Goal: Transaction & Acquisition: Purchase product/service

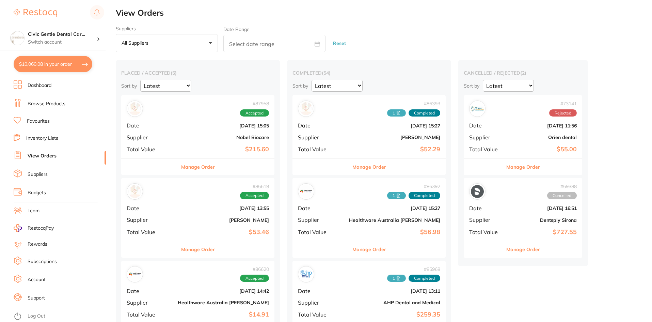
click at [60, 68] on button "$10,060.08 in your order" at bounding box center [53, 64] width 79 height 16
checkbox input "true"
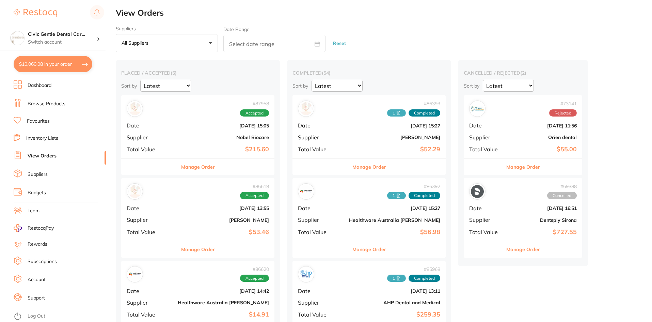
checkbox input "true"
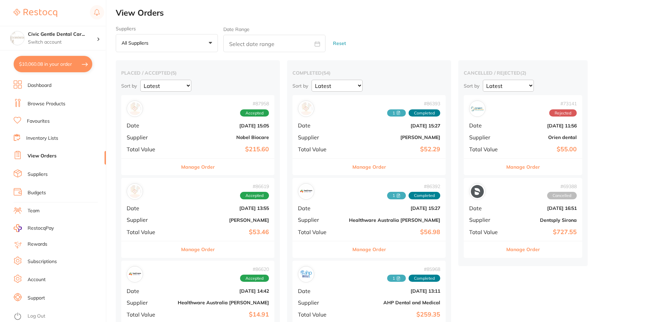
checkbox input "true"
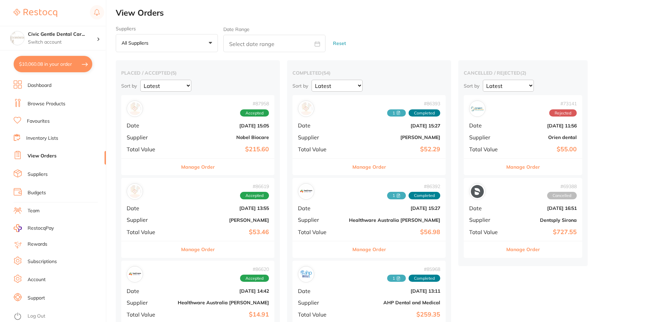
checkbox input "true"
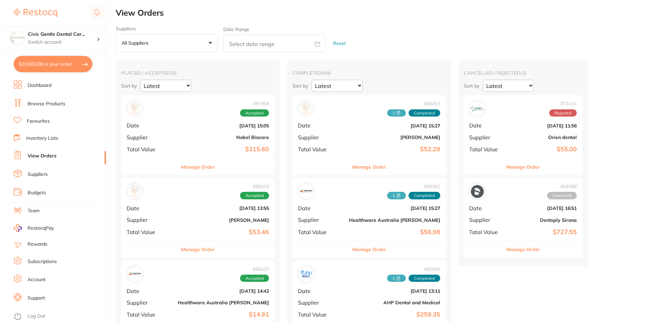
checkbox input "true"
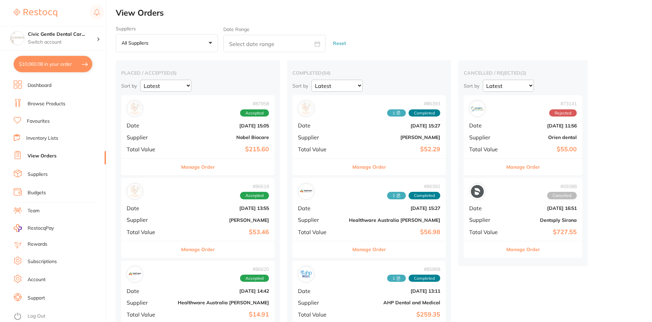
checkbox input "true"
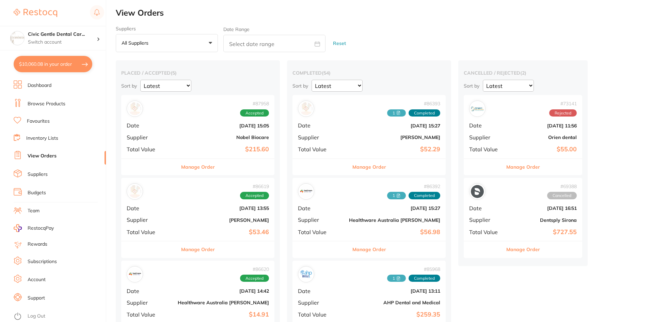
checkbox input "true"
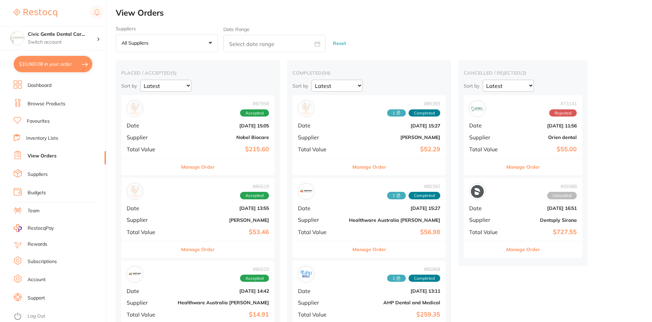
checkbox input "true"
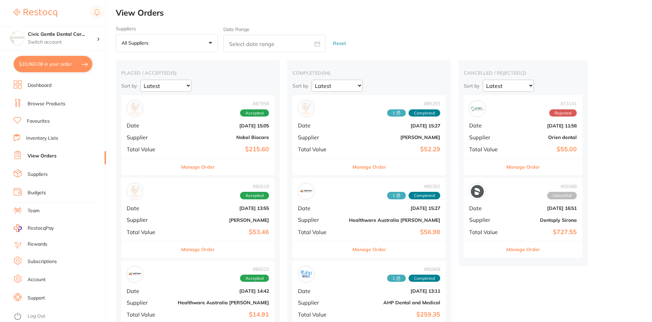
checkbox input "true"
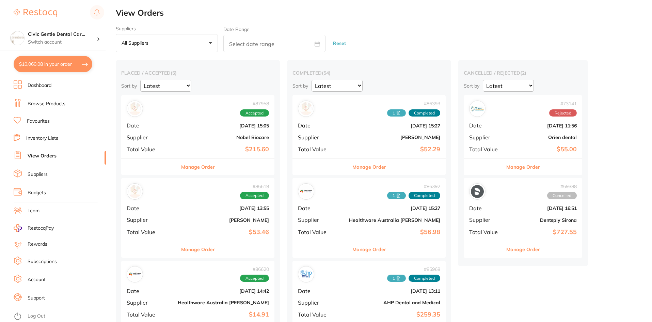
checkbox input "true"
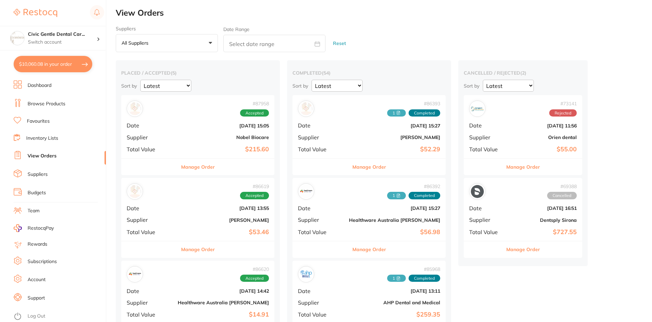
checkbox input "true"
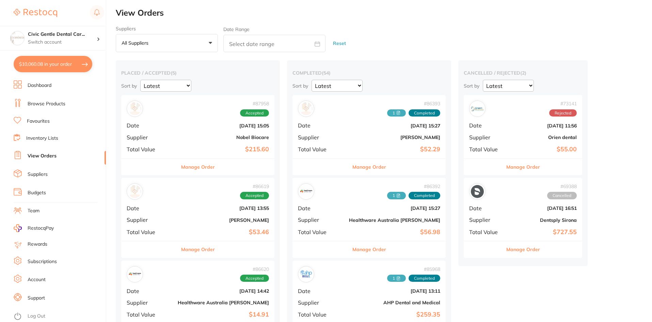
checkbox input "true"
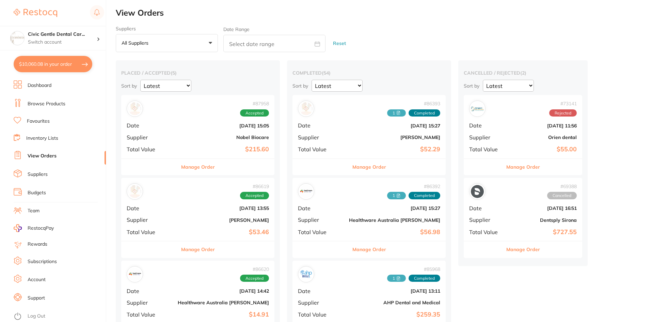
checkbox input "true"
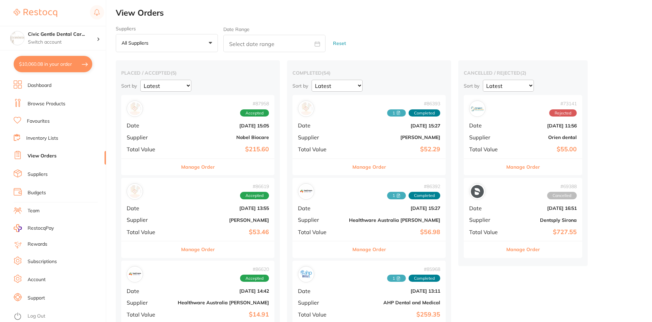
checkbox input "true"
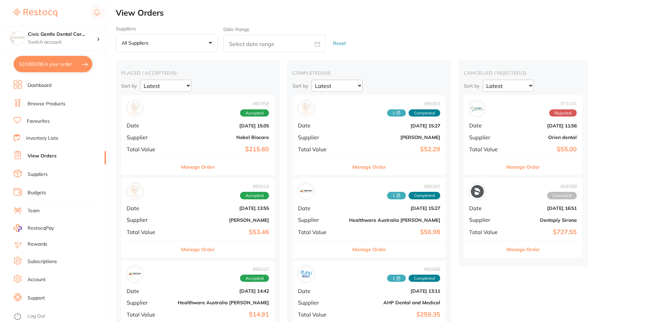
checkbox input "true"
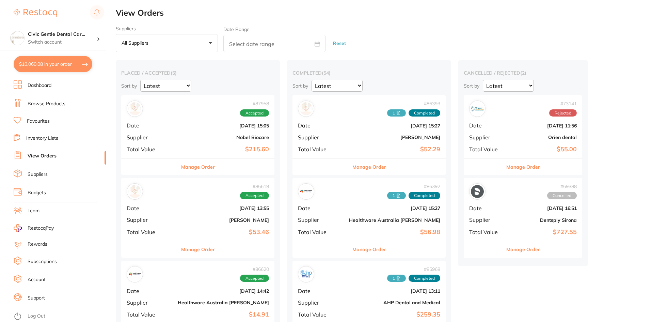
checkbox input "true"
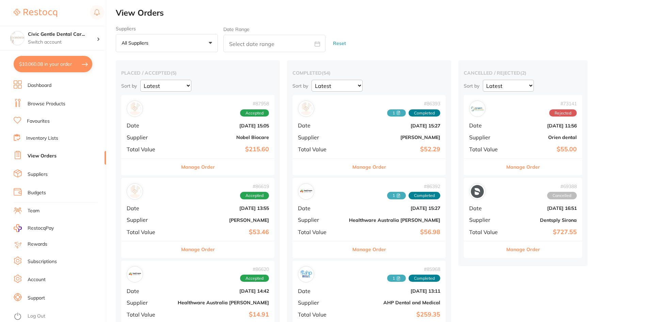
checkbox input "true"
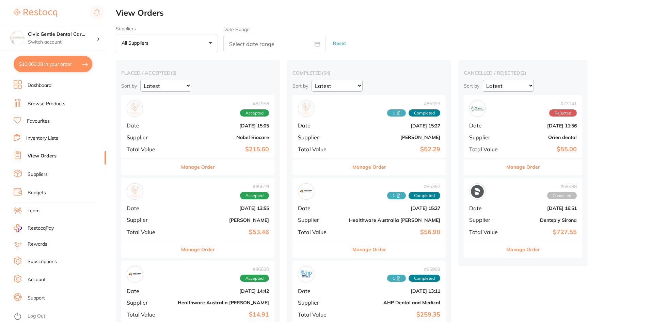
checkbox input "true"
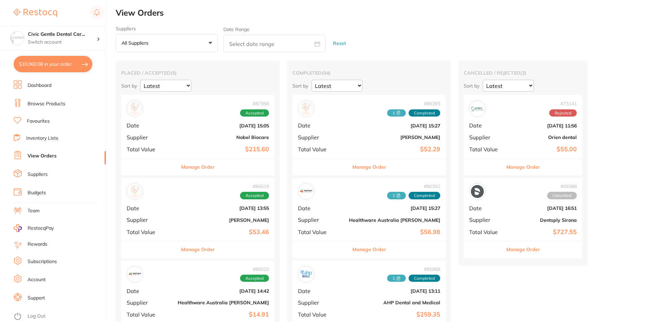
checkbox input "true"
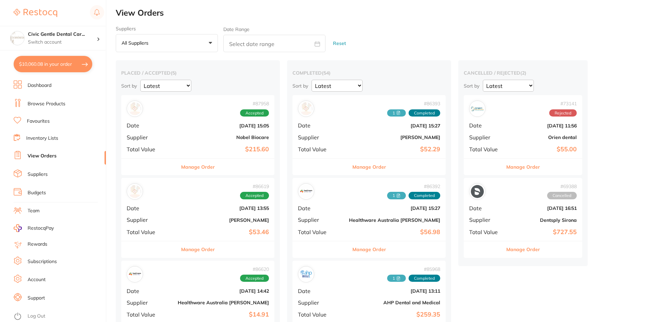
checkbox input "true"
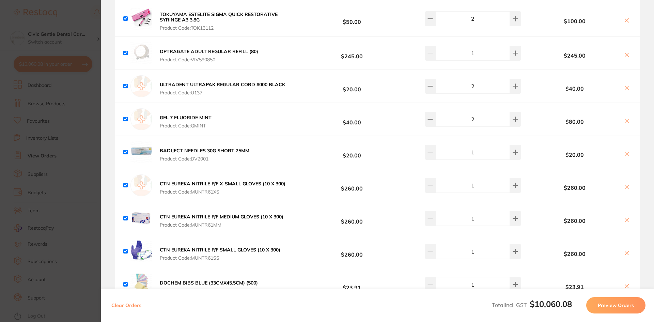
scroll to position [2972, 0]
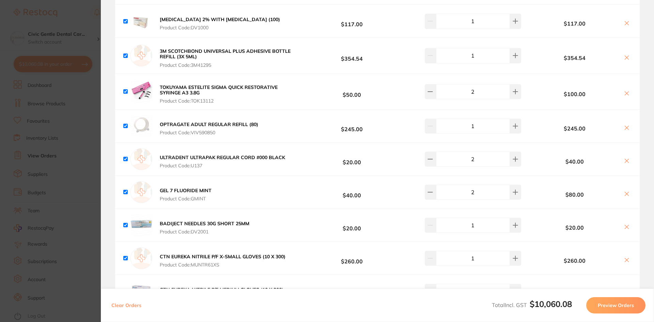
click at [8, 70] on section "Update RRP Set your pre negotiated price for this item. Item Agreed RRP (excl. …" at bounding box center [327, 161] width 654 height 322
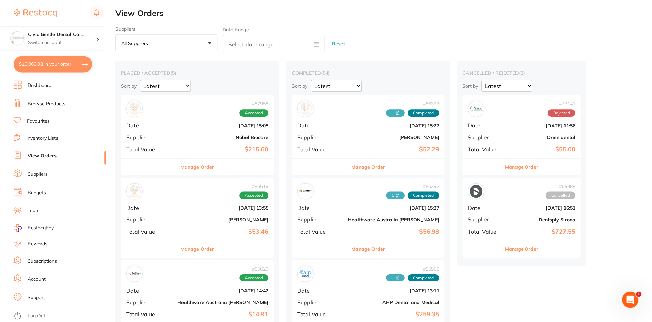
scroll to position [5, 0]
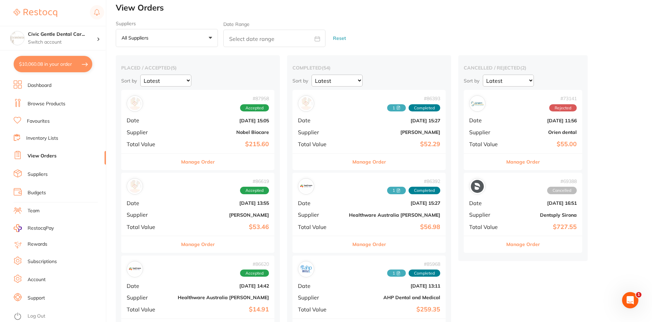
click at [31, 82] on link "Dashboard" at bounding box center [40, 85] width 24 height 7
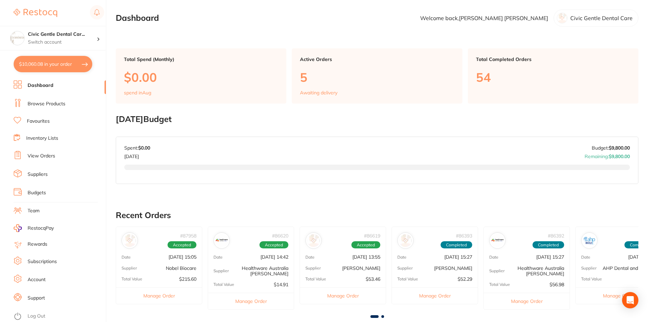
click at [84, 63] on button "$10,060.08 in your order" at bounding box center [53, 64] width 79 height 16
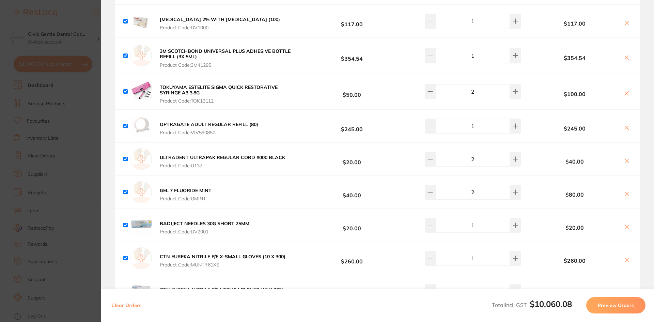
click at [614, 311] on button "Preview Orders" at bounding box center [615, 305] width 59 height 16
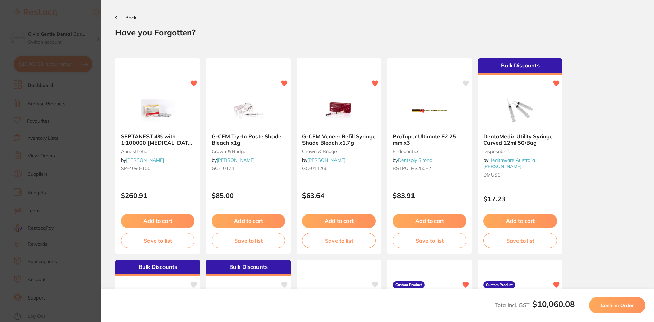
click at [614, 311] on button "Confirm Order" at bounding box center [617, 305] width 57 height 16
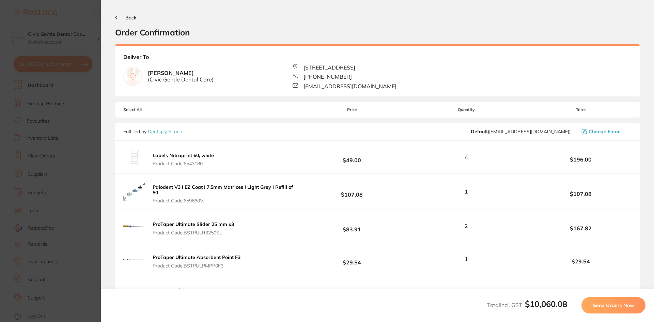
click at [614, 311] on button "Send Orders Now" at bounding box center [613, 305] width 64 height 16
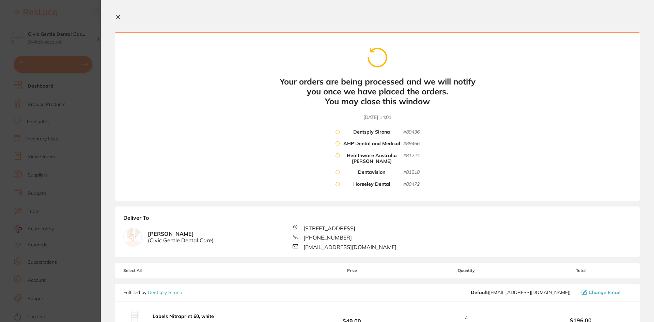
click at [116, 18] on icon at bounding box center [118, 17] width 4 height 4
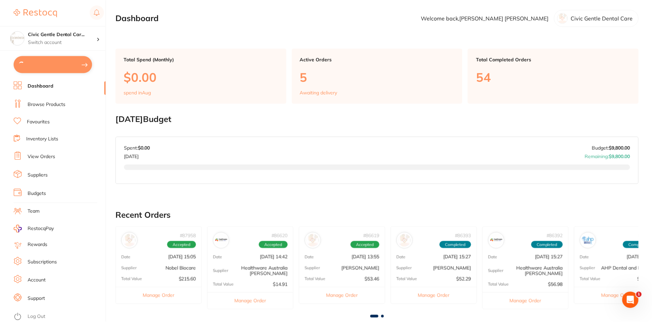
scroll to position [5, 0]
click at [63, 66] on button "$10,060.08 in your order" at bounding box center [53, 64] width 79 height 16
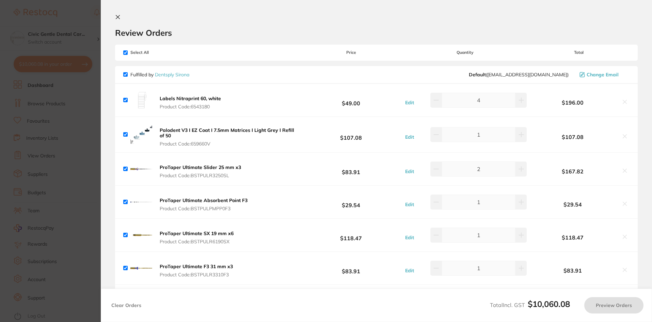
checkbox input "true"
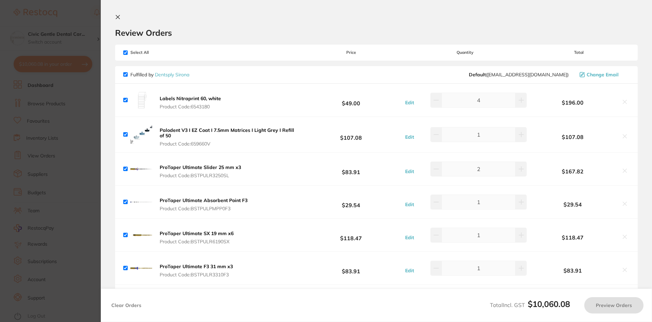
checkbox input "true"
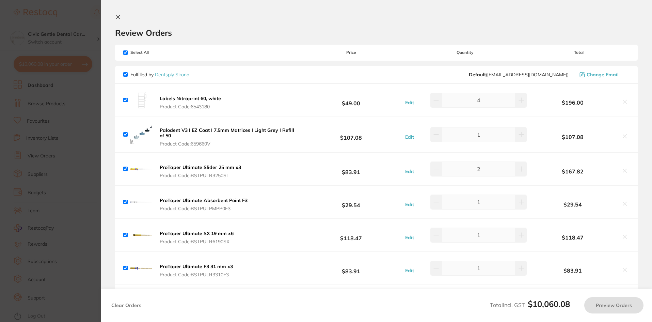
checkbox input "true"
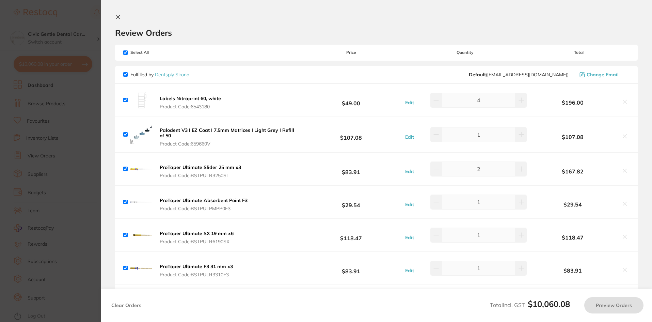
checkbox input "true"
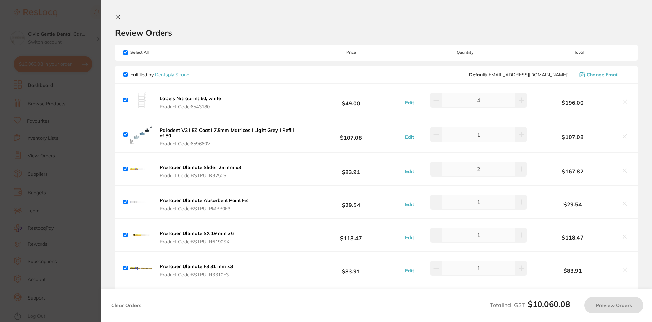
checkbox input "true"
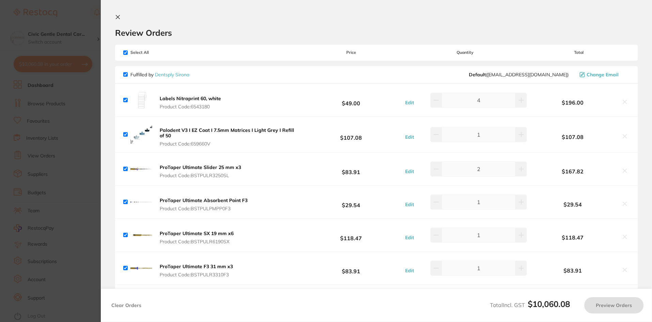
checkbox input "true"
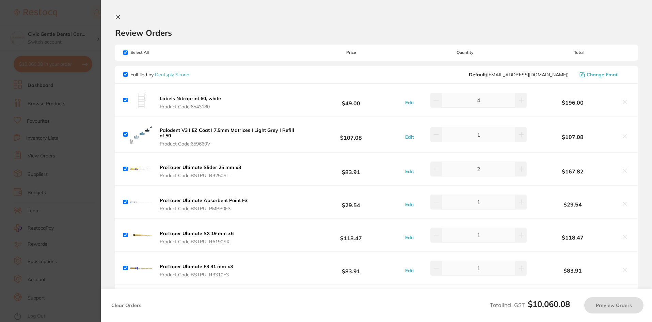
checkbox input "true"
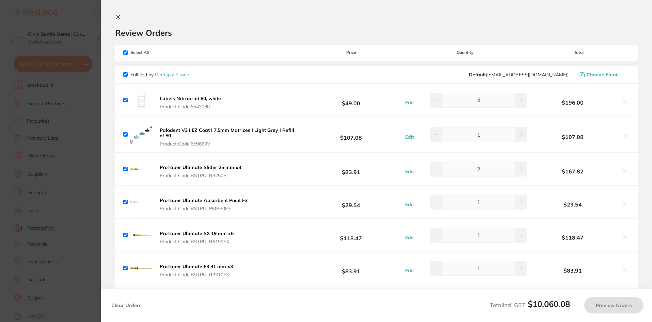
checkbox input "true"
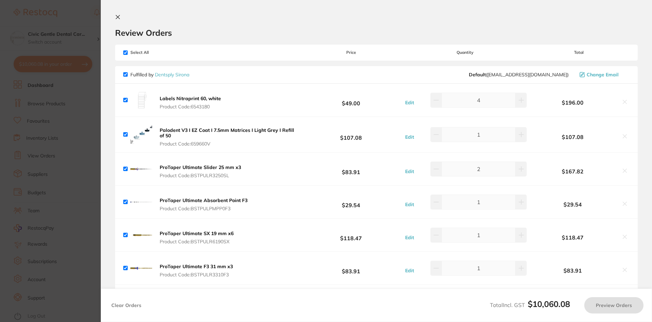
checkbox input "true"
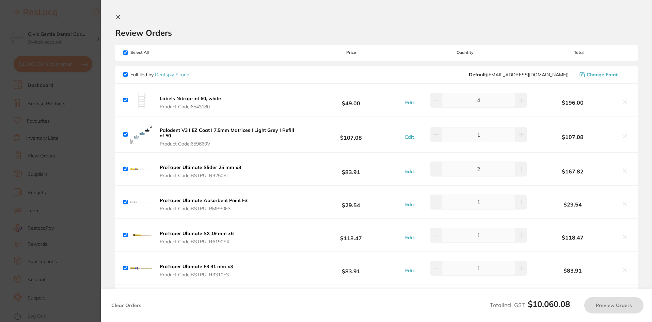
checkbox input "true"
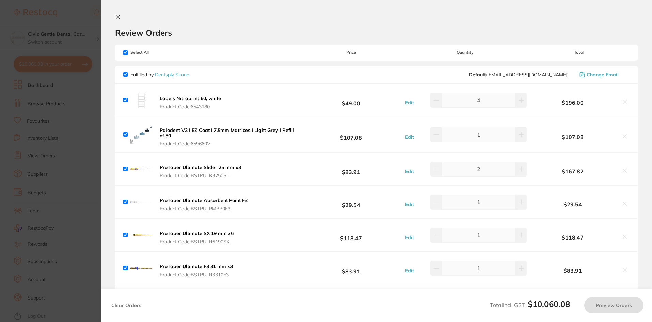
checkbox input "true"
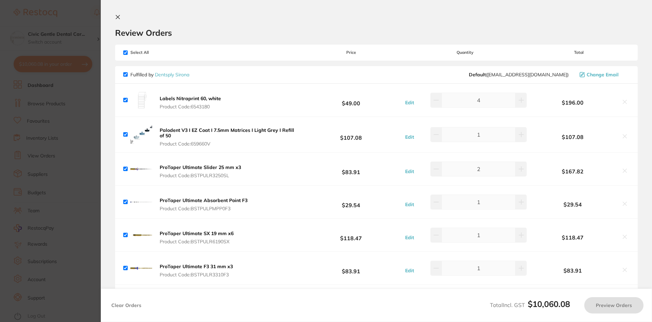
checkbox input "true"
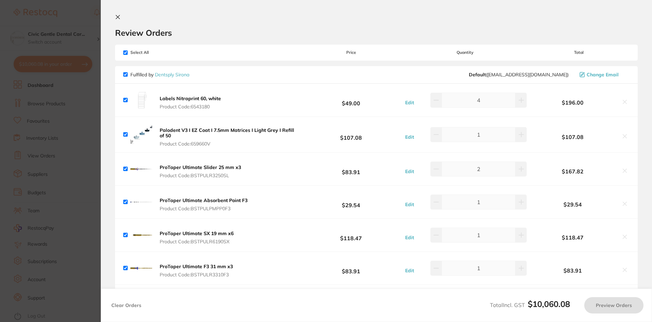
checkbox input "true"
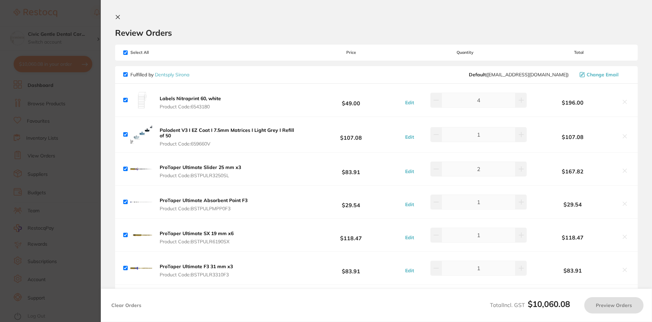
checkbox input "true"
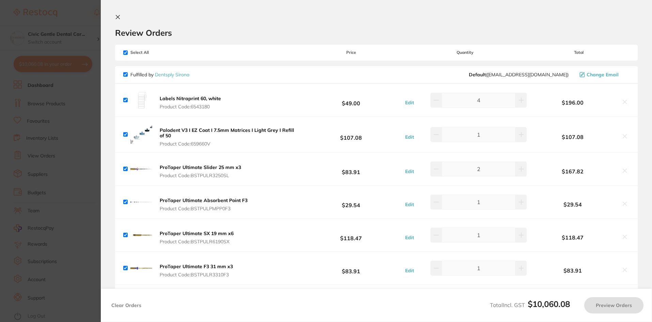
checkbox input "true"
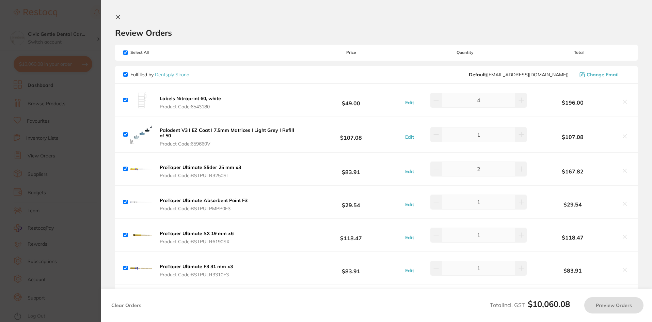
checkbox input "true"
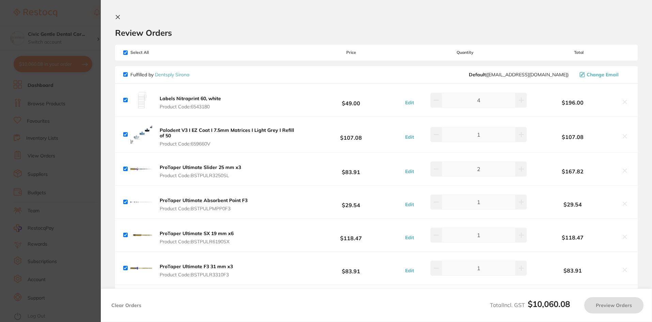
checkbox input "true"
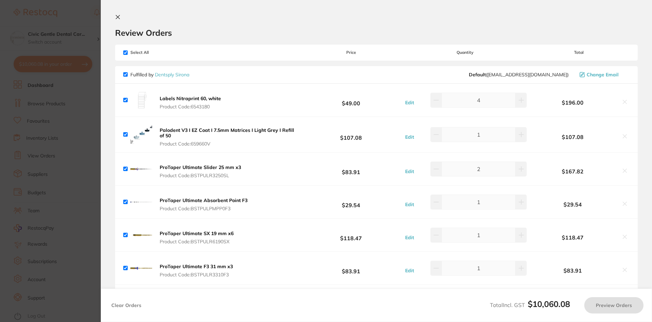
checkbox input "true"
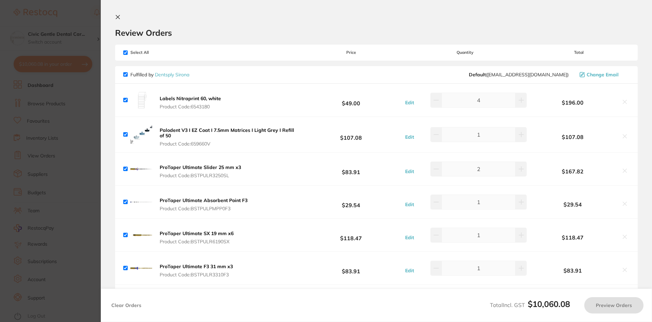
checkbox input "true"
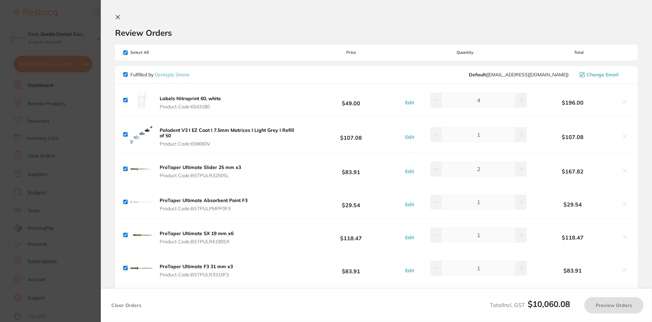
checkbox input "true"
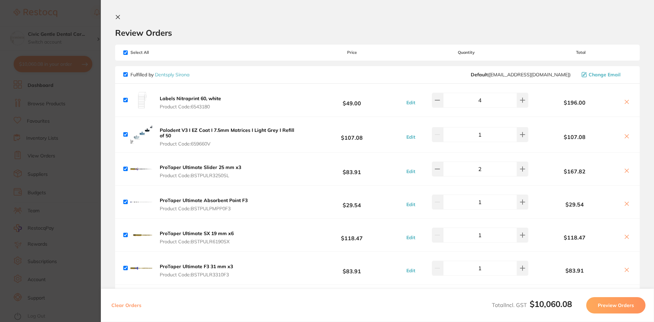
scroll to position [579, 0]
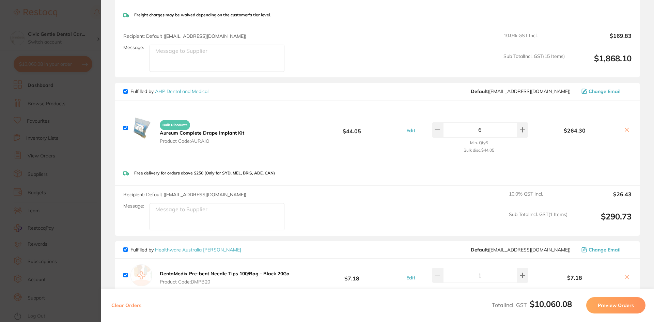
click at [611, 309] on button "Preview Orders" at bounding box center [615, 305] width 59 height 16
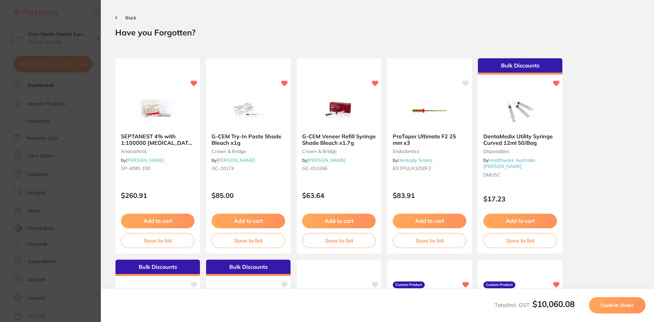
scroll to position [0, 0]
click at [622, 306] on span "Confirm Order" at bounding box center [616, 305] width 33 height 6
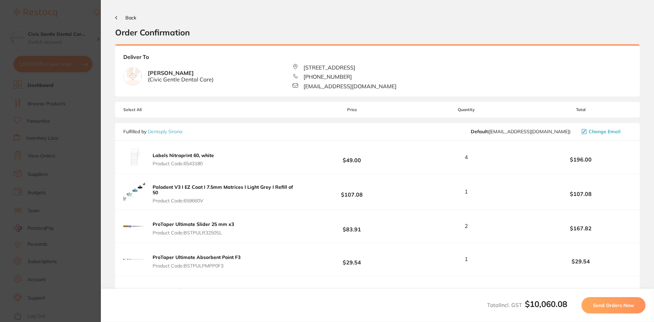
click at [607, 311] on button "Send Orders Now" at bounding box center [613, 305] width 64 height 16
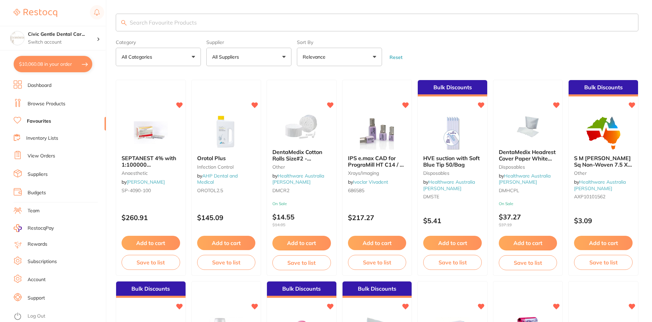
click at [71, 65] on button "$10,060.08 in your order" at bounding box center [53, 64] width 79 height 16
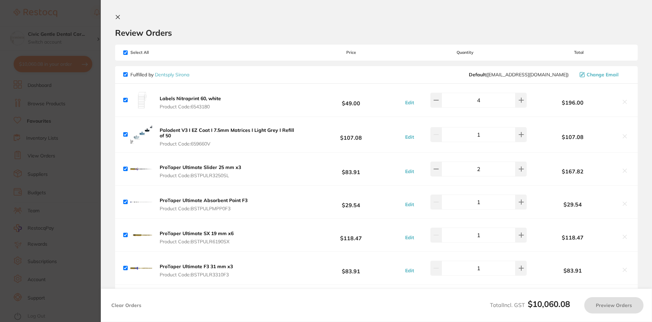
checkbox input "true"
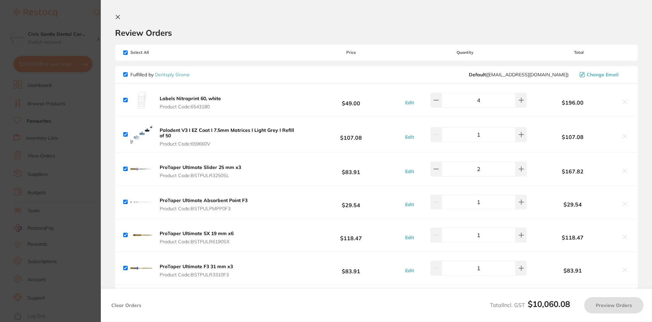
checkbox input "true"
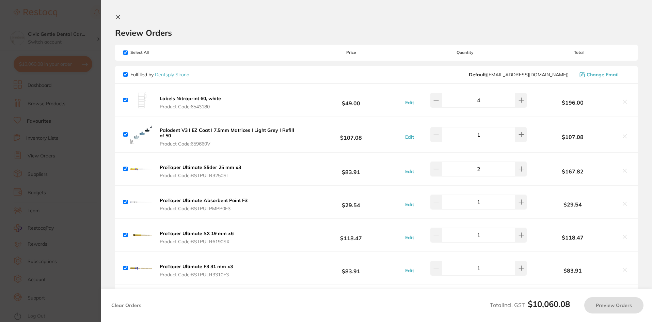
checkbox input "true"
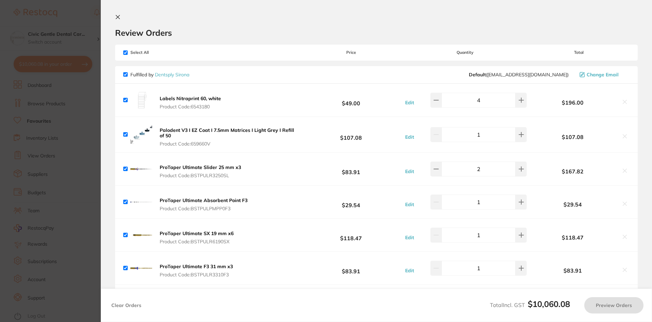
checkbox input "true"
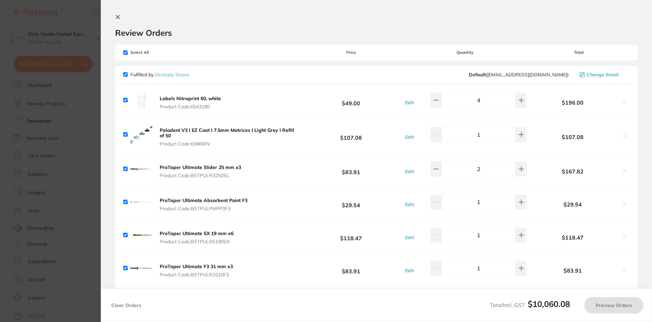
checkbox input "true"
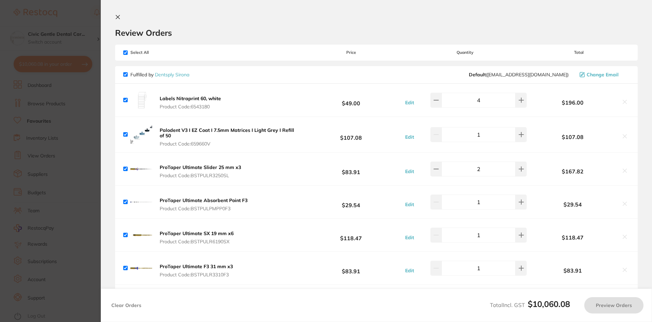
checkbox input "true"
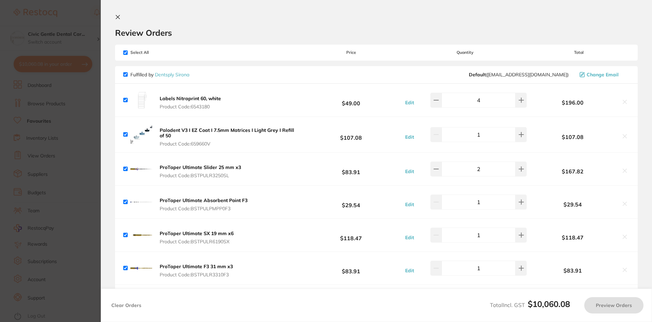
checkbox input "true"
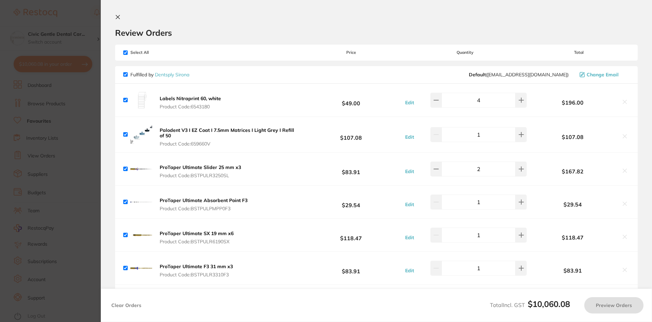
checkbox input "true"
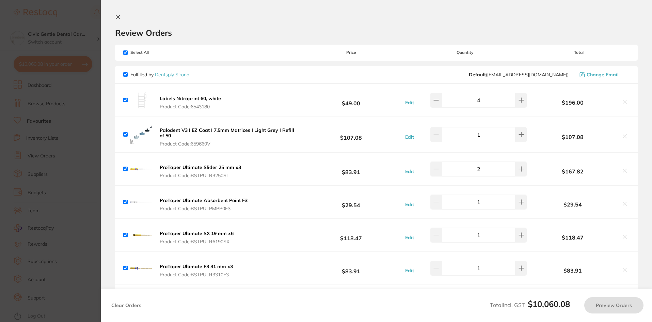
checkbox input "true"
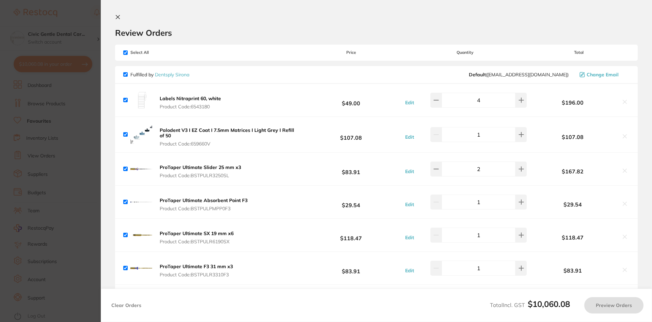
checkbox input "true"
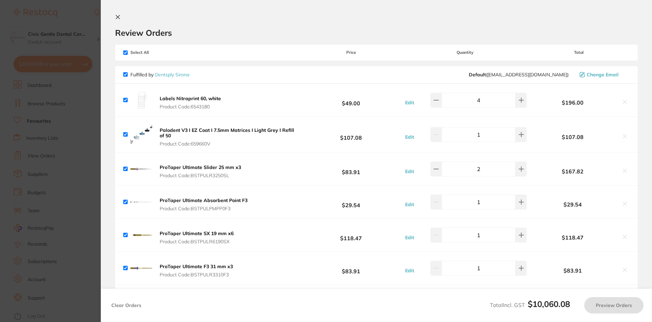
checkbox input "true"
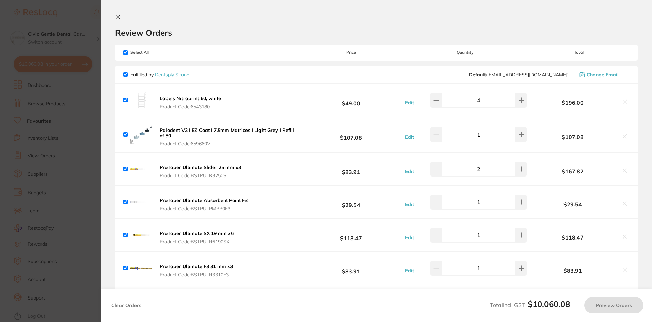
checkbox input "true"
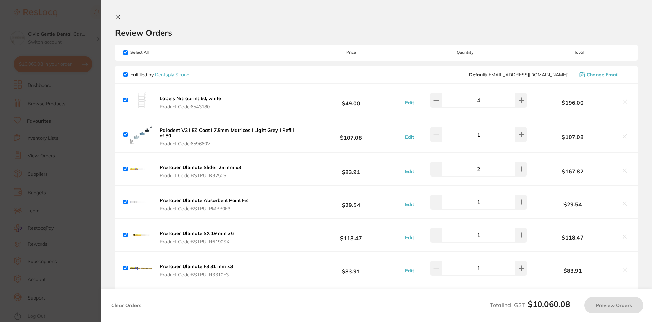
checkbox input "true"
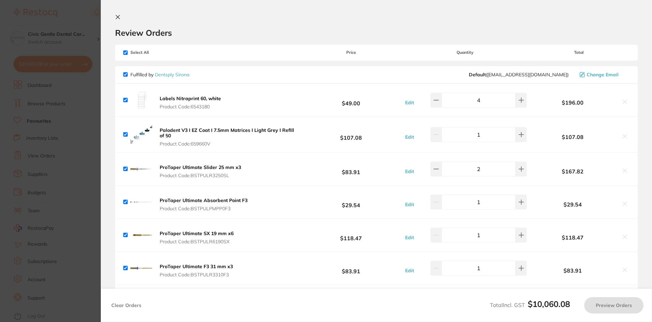
checkbox input "true"
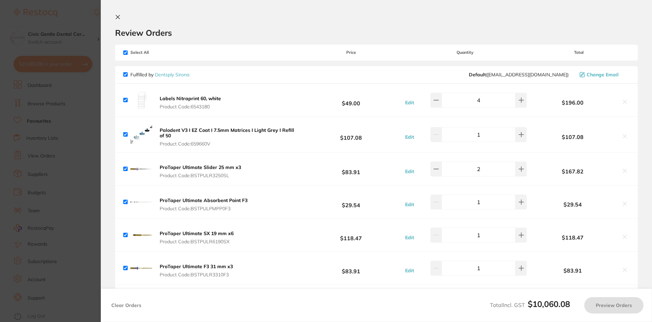
checkbox input "true"
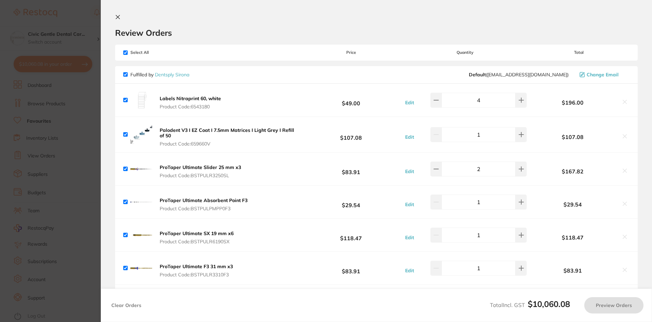
checkbox input "true"
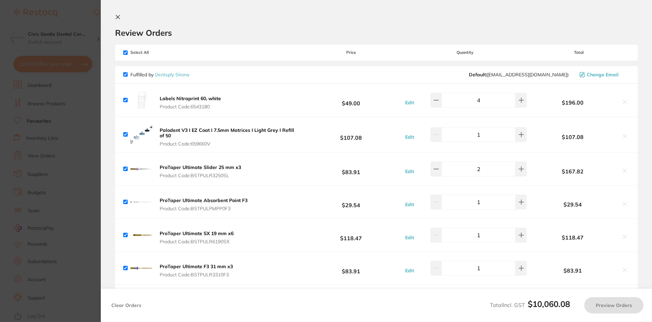
checkbox input "true"
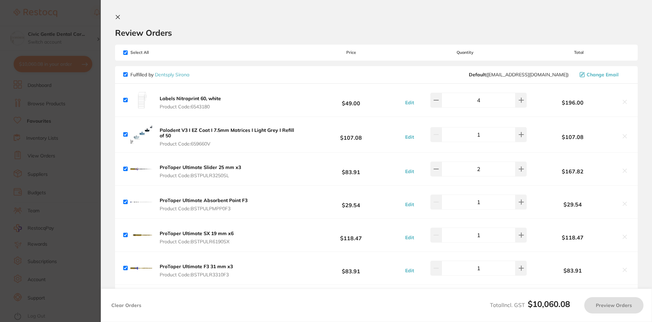
checkbox input "true"
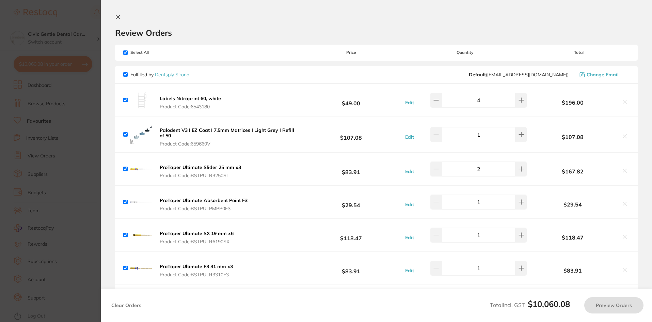
checkbox input "true"
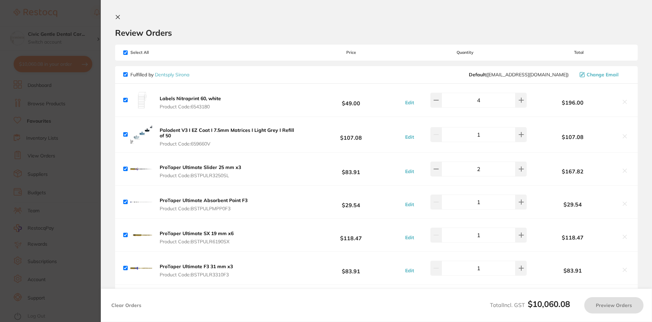
checkbox input "true"
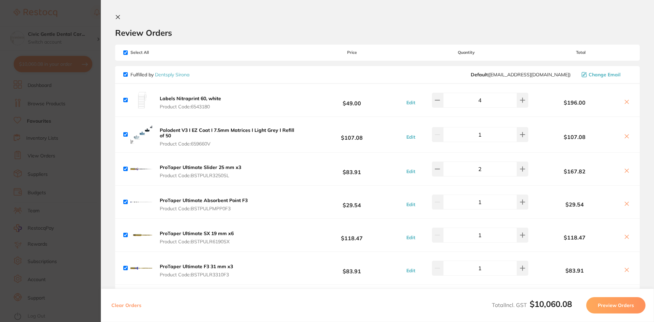
click at [599, 311] on button "Preview Orders" at bounding box center [615, 305] width 59 height 16
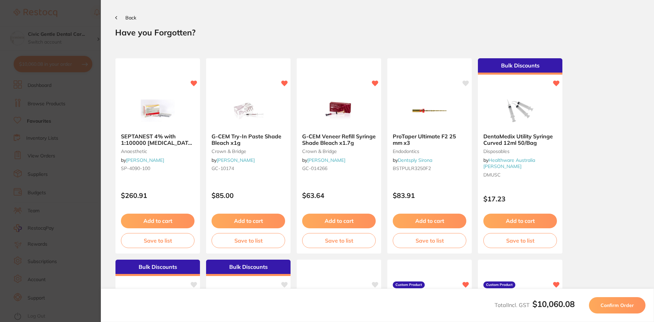
click at [599, 309] on button "Confirm Order" at bounding box center [617, 305] width 57 height 16
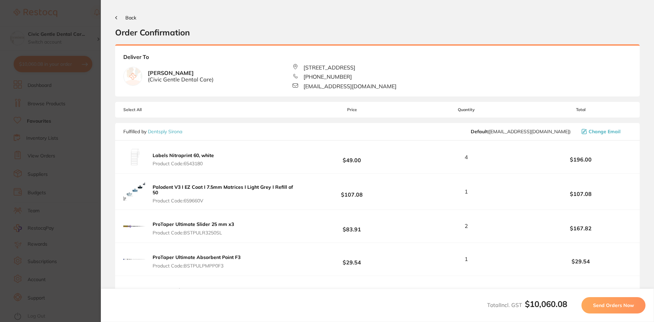
click at [599, 309] on button "Send Orders Now" at bounding box center [613, 305] width 64 height 16
